Goal: Task Accomplishment & Management: Find specific page/section

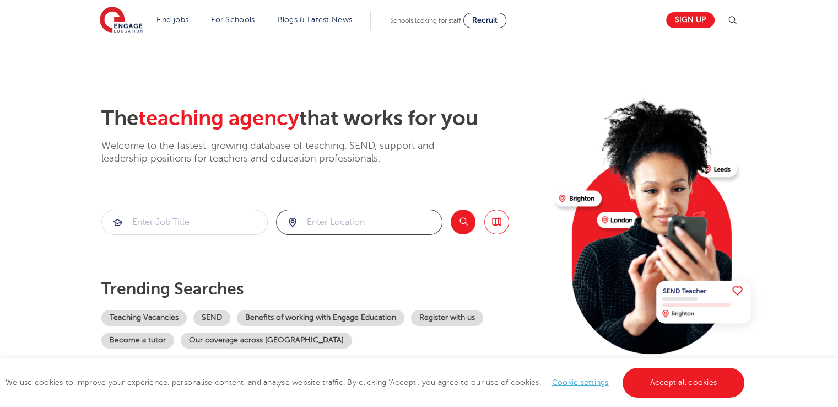
click at [366, 227] on input "search" at bounding box center [359, 222] width 165 height 24
type input "cv23 0wd"
click at [210, 225] on input "search" at bounding box center [184, 222] width 165 height 24
click at [165, 313] on link "Teaching Vacancies" at bounding box center [143, 318] width 85 height 16
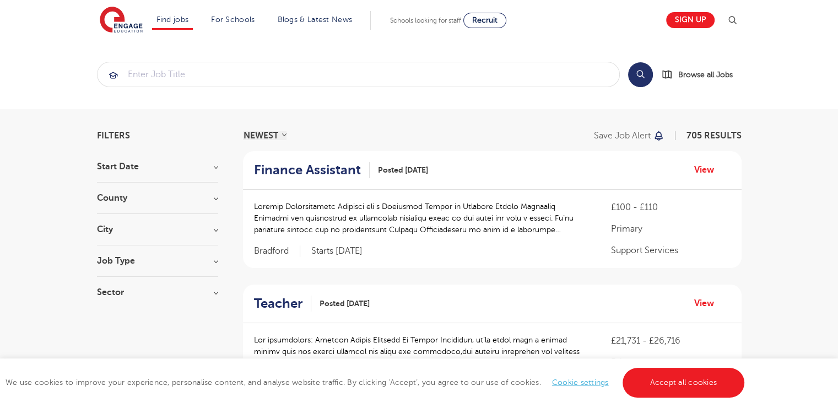
click at [215, 261] on h3 "Job Type" at bounding box center [157, 260] width 121 height 9
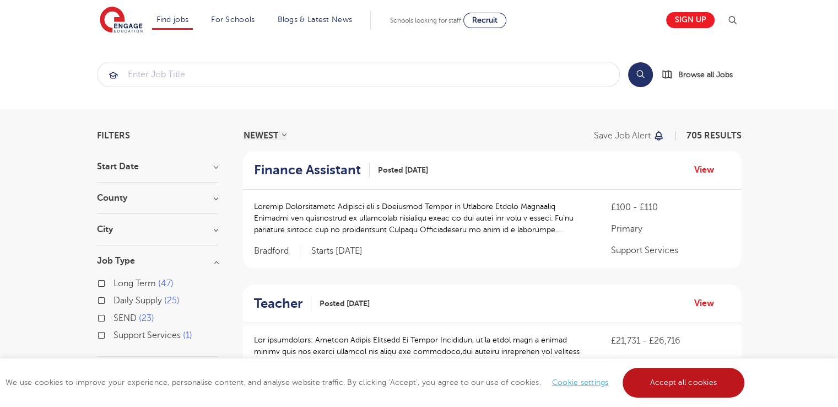
click at [693, 373] on link "Accept all cookies" at bounding box center [684, 383] width 122 height 30
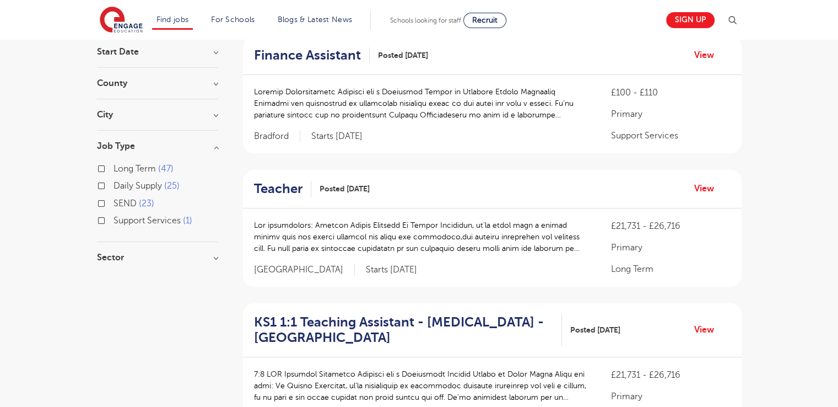
scroll to position [121, 0]
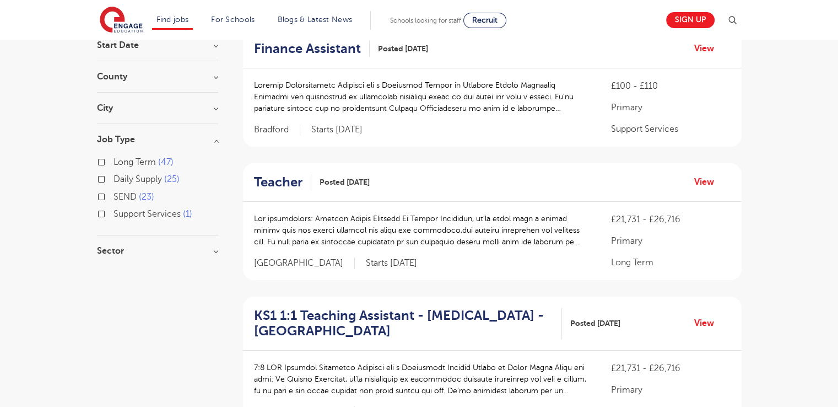
click at [114, 161] on label "Long Term 47" at bounding box center [144, 162] width 60 height 14
click at [114, 161] on input "Long Term 47" at bounding box center [117, 160] width 7 height 7
checkbox input "true"
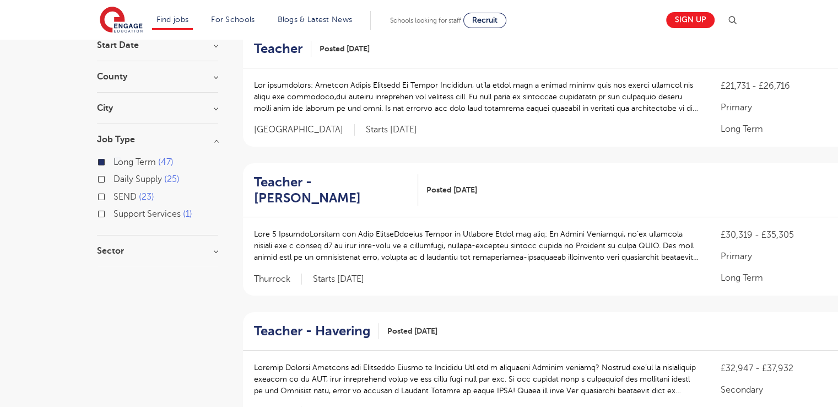
click at [214, 107] on h3 "City" at bounding box center [157, 108] width 121 height 9
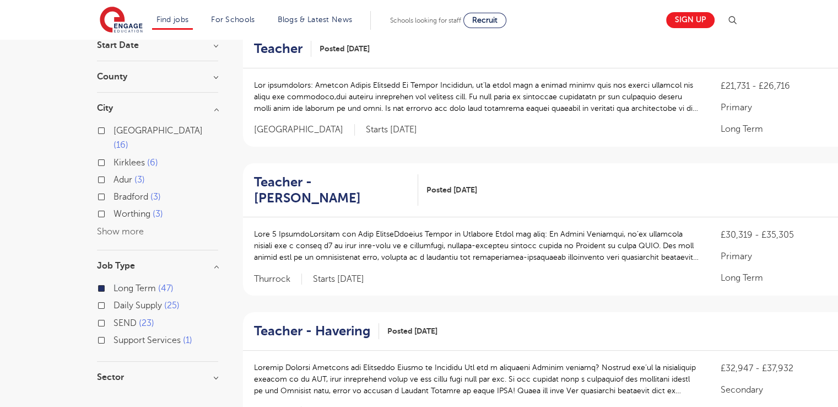
click at [109, 226] on button "Show more" at bounding box center [120, 231] width 47 height 10
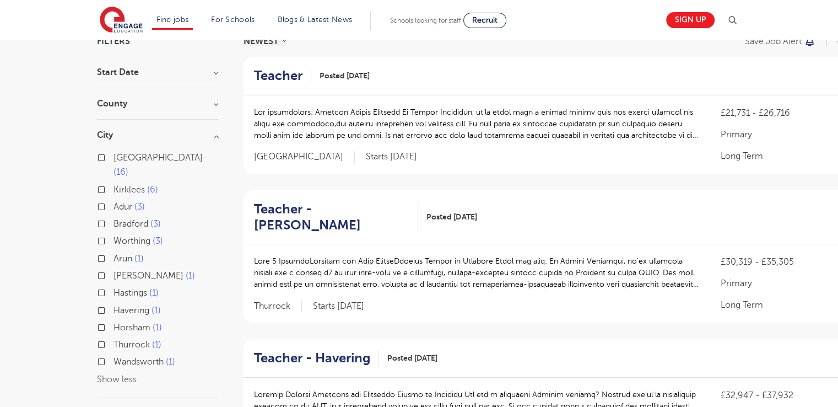
scroll to position [231, 0]
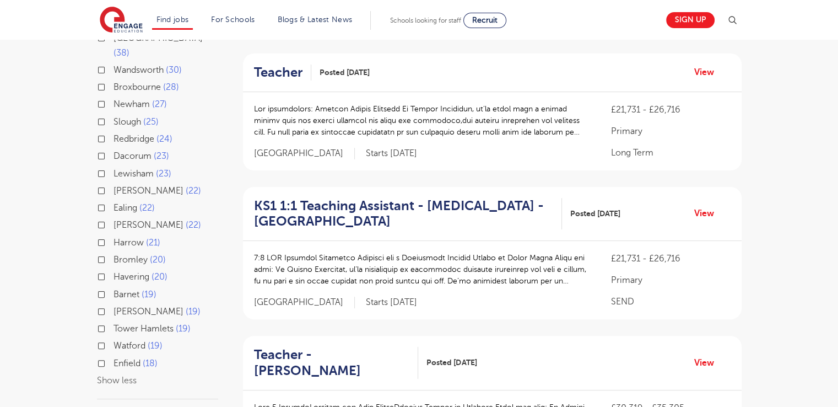
scroll to position [121, 0]
